Goal: Task Accomplishment & Management: Manage account settings

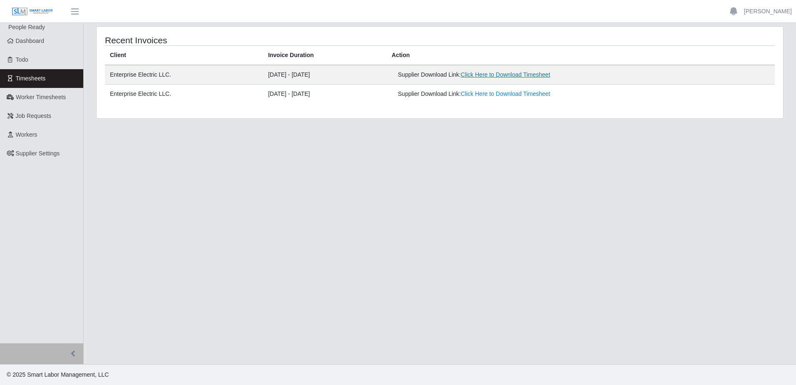
click at [515, 72] on link "Click Here to Download Timesheet" at bounding box center [505, 74] width 89 height 7
click at [47, 41] on link "Dashboard" at bounding box center [41, 41] width 83 height 19
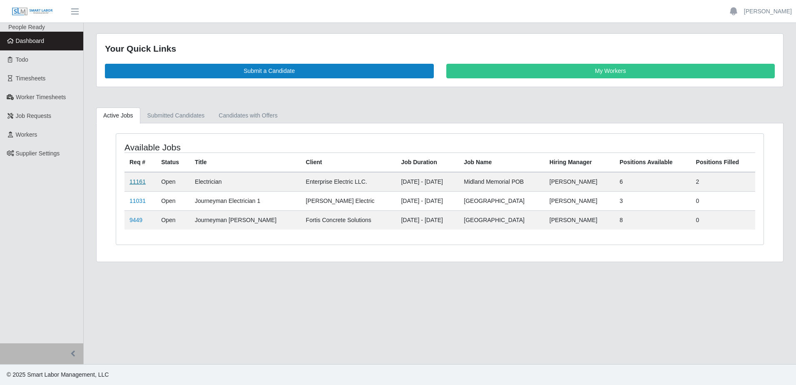
click at [137, 181] on link "11161" at bounding box center [137, 181] width 16 height 7
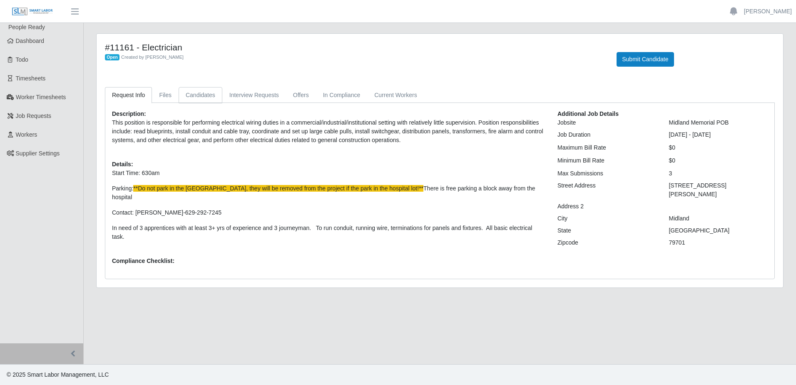
click at [191, 97] on link "Candidates" at bounding box center [201, 95] width 44 height 16
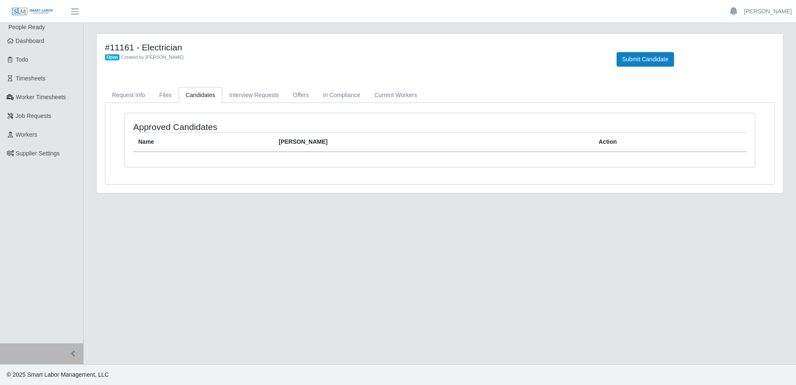
click at [159, 104] on div "Approved Candidates Name Bill Rate Action" at bounding box center [439, 143] width 669 height 81
drag, startPoint x: 124, startPoint y: 97, endPoint x: 143, endPoint y: 97, distance: 19.1
click at [122, 98] on link "Request Info" at bounding box center [128, 95] width 47 height 16
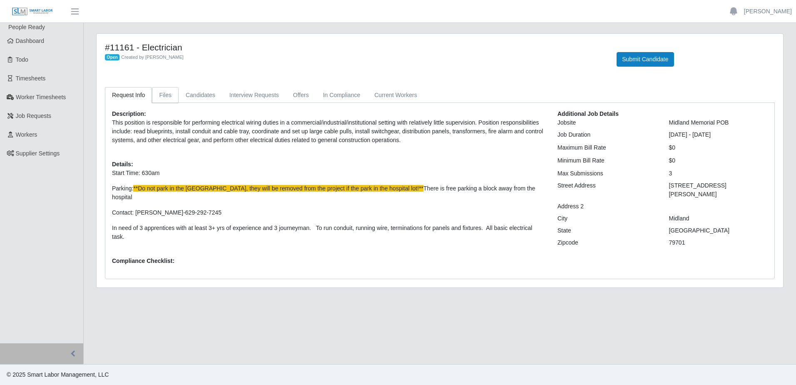
click at [171, 93] on link "Files" at bounding box center [165, 95] width 27 height 16
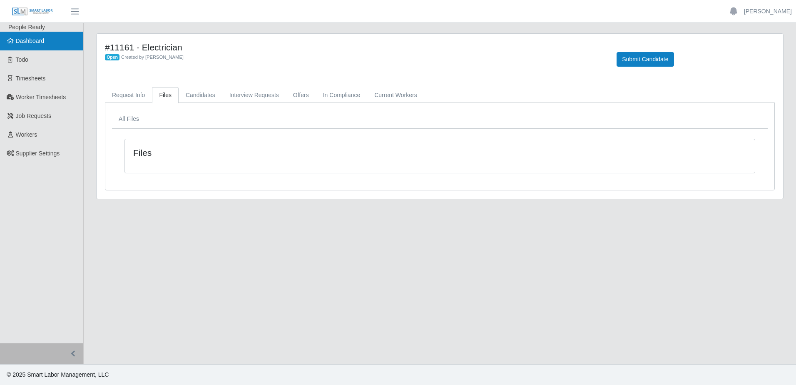
click at [20, 37] on span "Dashboard" at bounding box center [30, 40] width 29 height 7
